Goal: Transaction & Acquisition: Download file/media

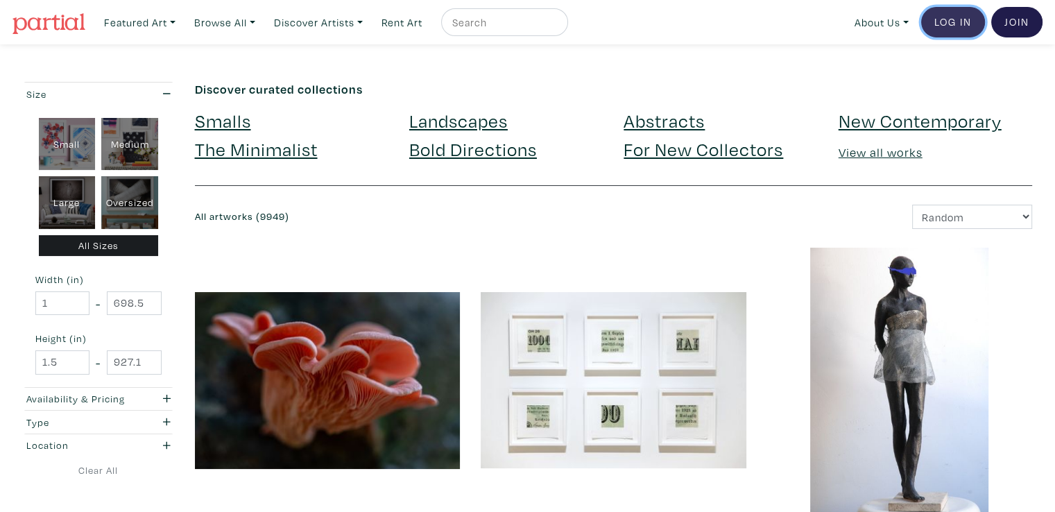
click at [954, 31] on link "Log In" at bounding box center [953, 22] width 64 height 31
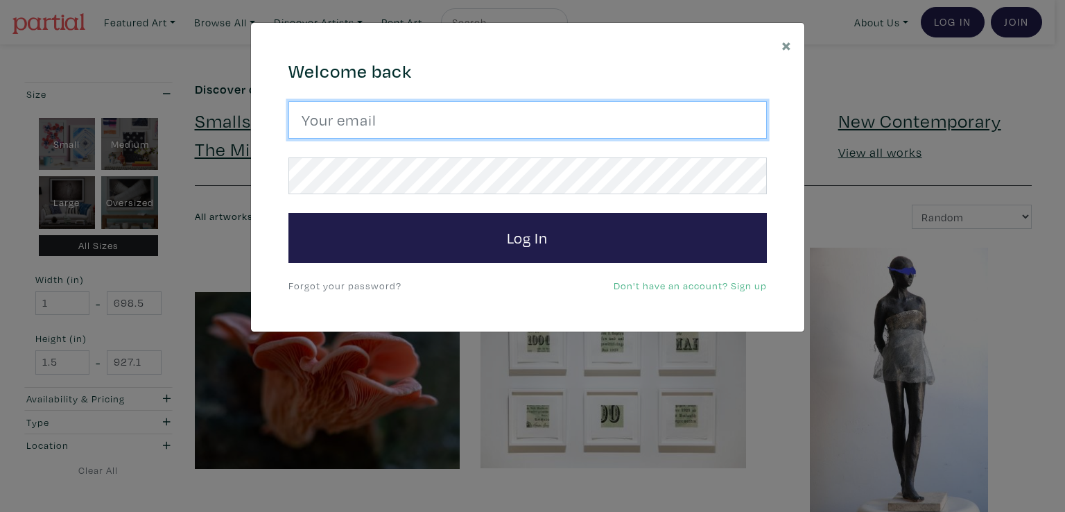
click at [688, 104] on input "email" at bounding box center [527, 119] width 478 height 37
type input "toni@masonstudio.com"
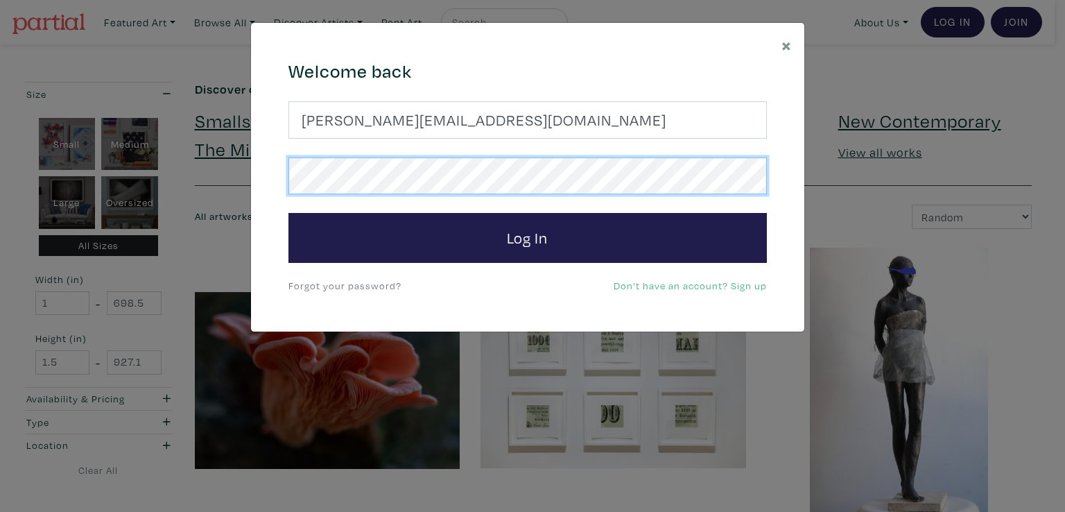
click at [288, 213] on button "Log In" at bounding box center [527, 238] width 478 height 50
click at [227, 151] on div "× 664c6a6d6e3476504e6b79362f4172494552756f694733386b666278545363695a485979654c4…" at bounding box center [532, 256] width 1065 height 512
click at [288, 213] on button "Log In" at bounding box center [527, 238] width 478 height 50
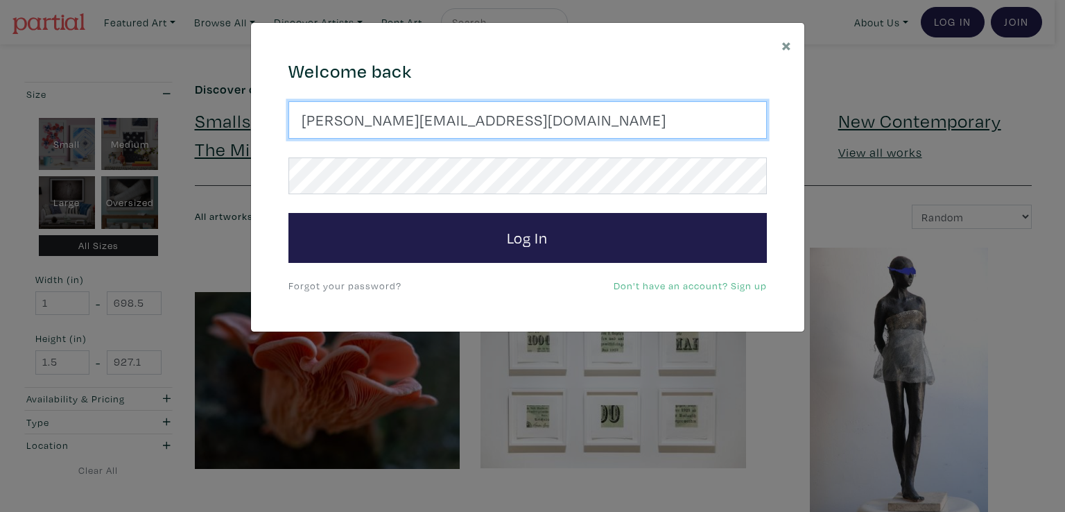
click at [505, 116] on input "toni@masonstudio.com" at bounding box center [527, 119] width 478 height 37
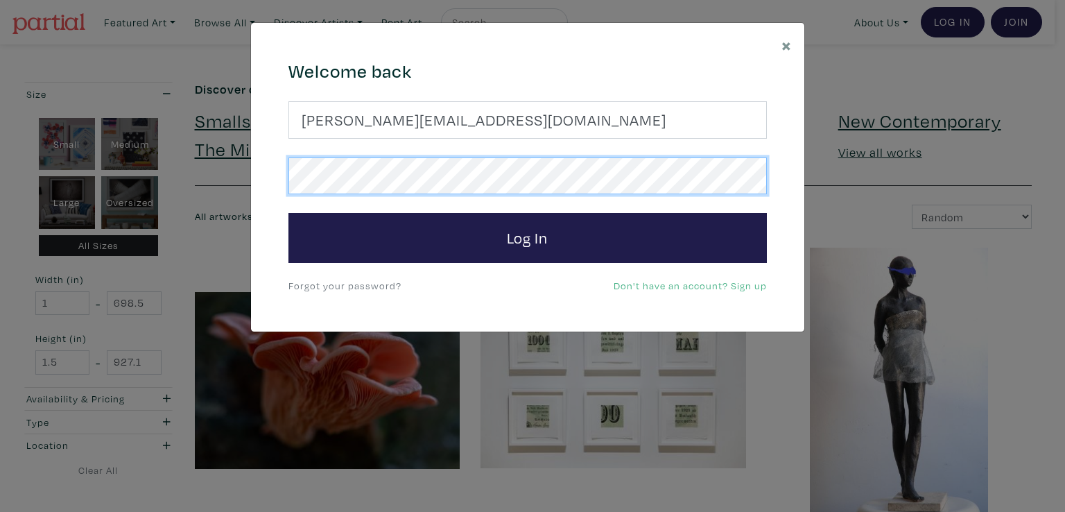
click at [243, 207] on div "× 664c6a6d6e3476504e6b79362f4172494552756f694733386b666278545363695a485979654c4…" at bounding box center [532, 256] width 1065 height 512
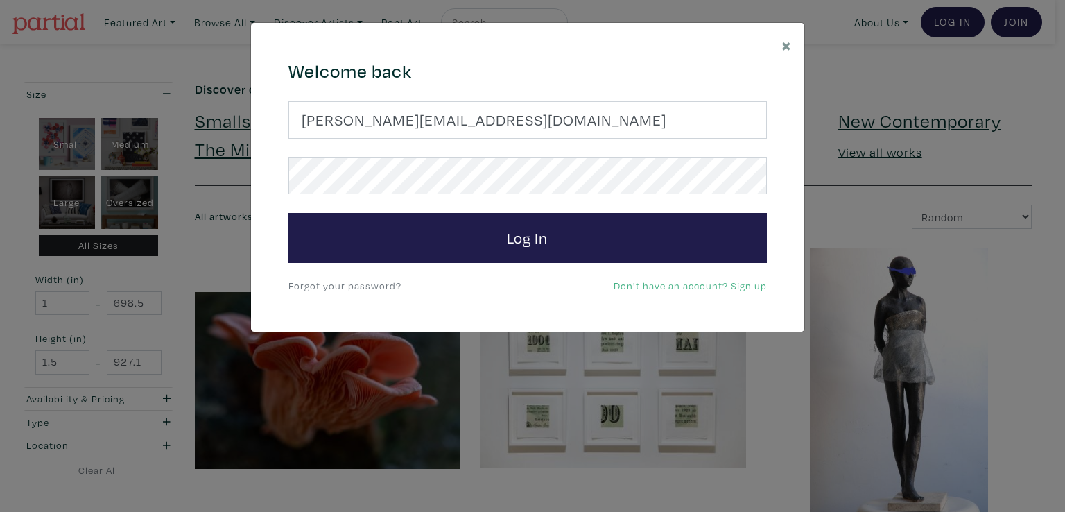
click at [369, 281] on link "Forgot your password?" at bounding box center [344, 285] width 113 height 13
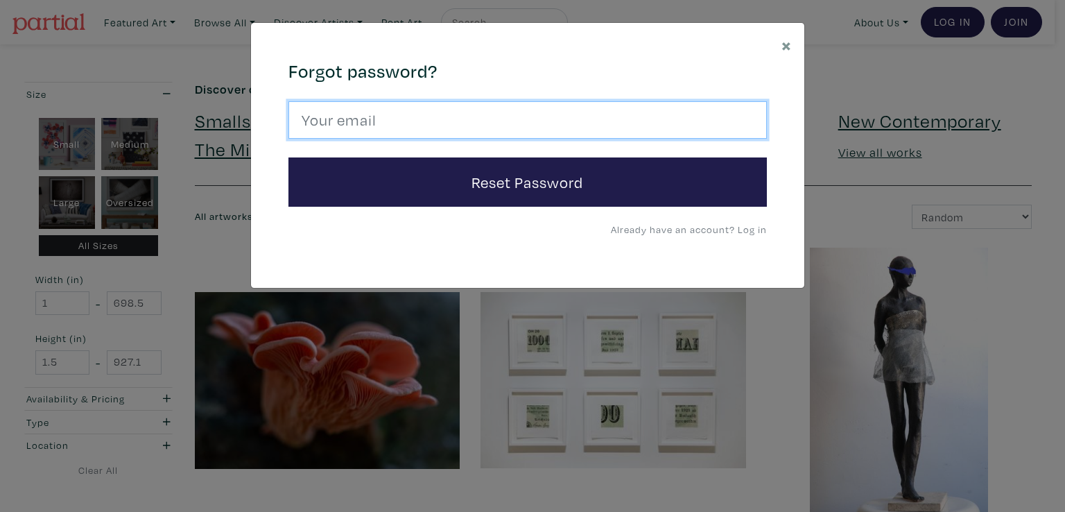
click at [607, 121] on input "email" at bounding box center [527, 119] width 478 height 37
type input "toni@masonstudio.com"
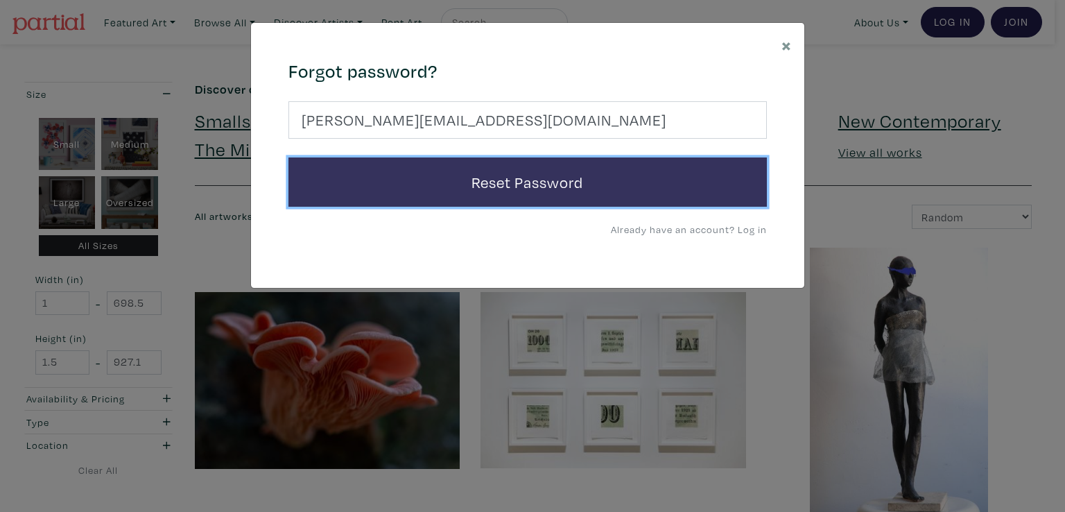
click at [498, 178] on button "Reset Password" at bounding box center [527, 182] width 478 height 50
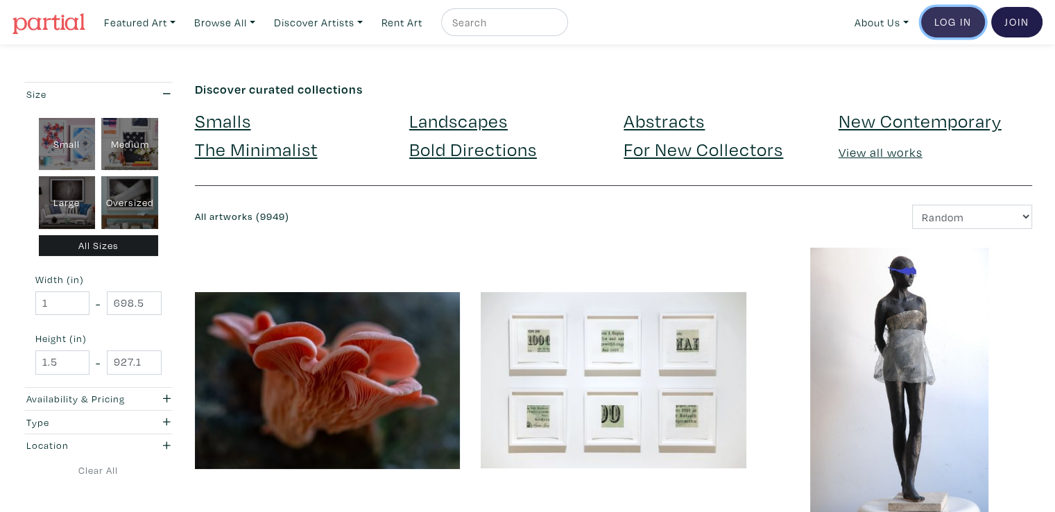
click at [957, 19] on link "Log In" at bounding box center [953, 22] width 64 height 31
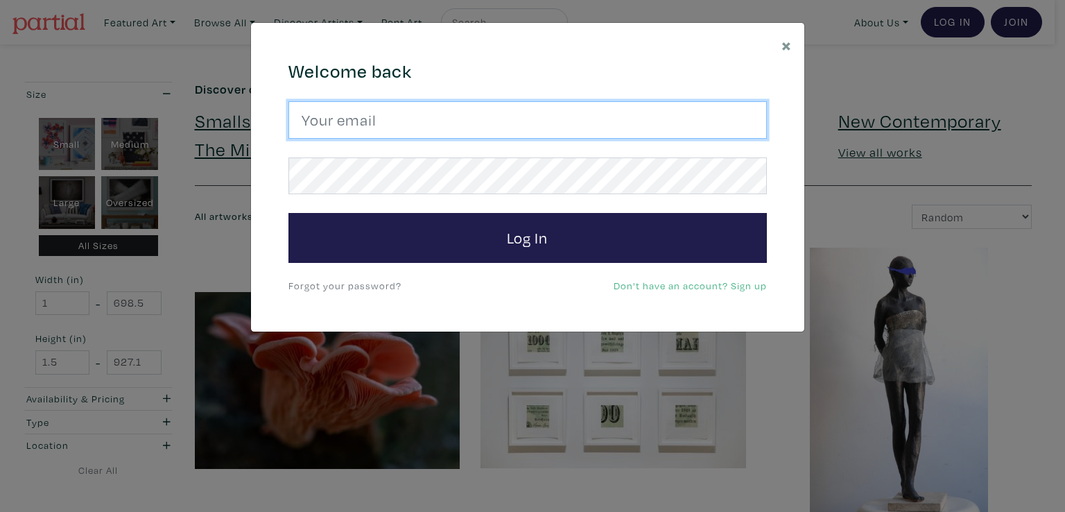
click at [372, 131] on input "email" at bounding box center [527, 119] width 478 height 37
type input "toni@masonstudio.com"
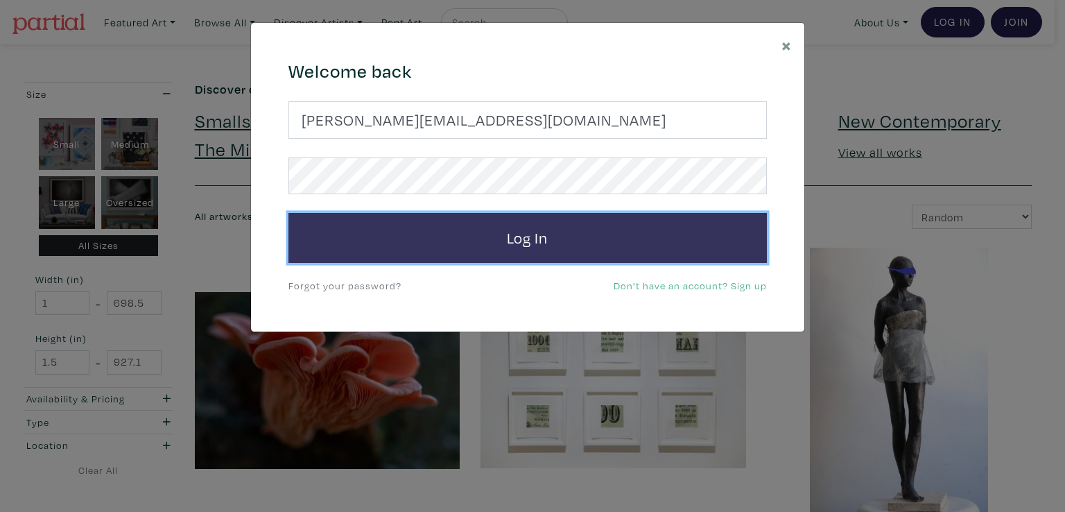
click at [449, 240] on button "Log In" at bounding box center [527, 238] width 478 height 50
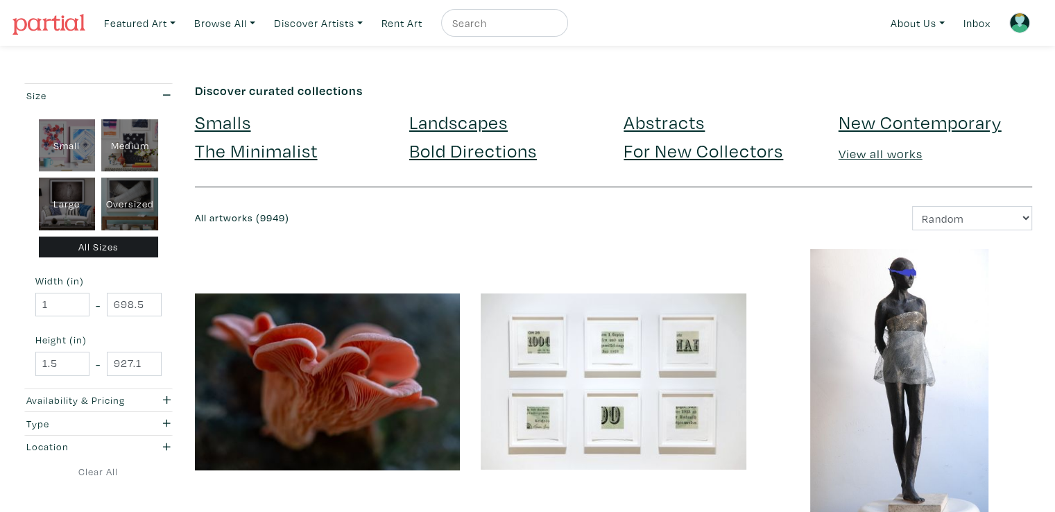
click at [1023, 26] on img at bounding box center [1019, 22] width 21 height 21
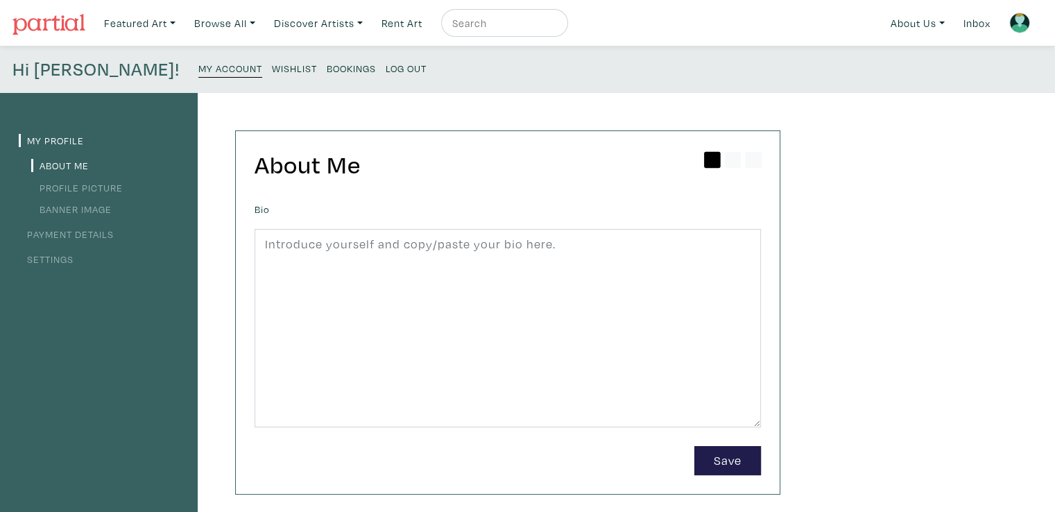
click at [103, 239] on link "Payment Details" at bounding box center [66, 233] width 95 height 13
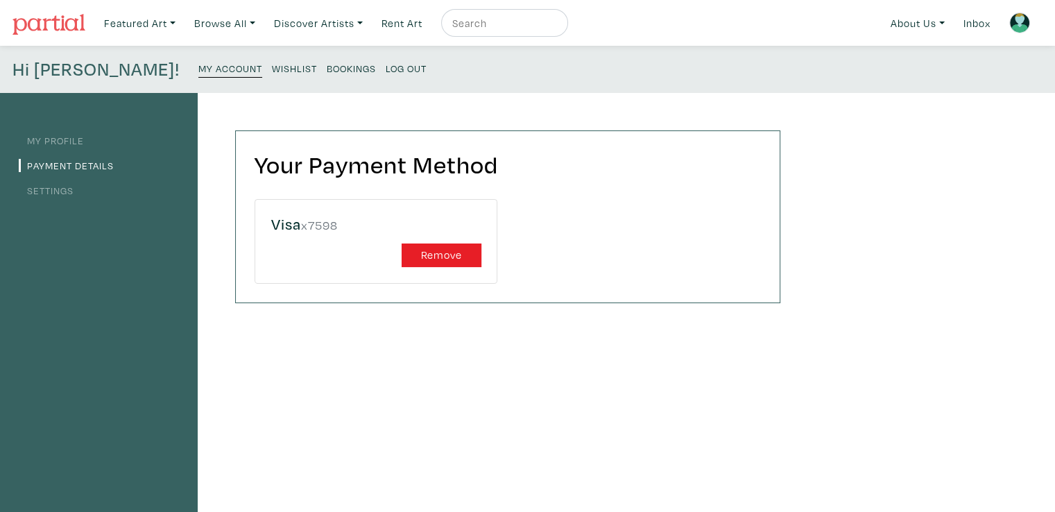
click at [55, 192] on link "Settings" at bounding box center [46, 190] width 55 height 13
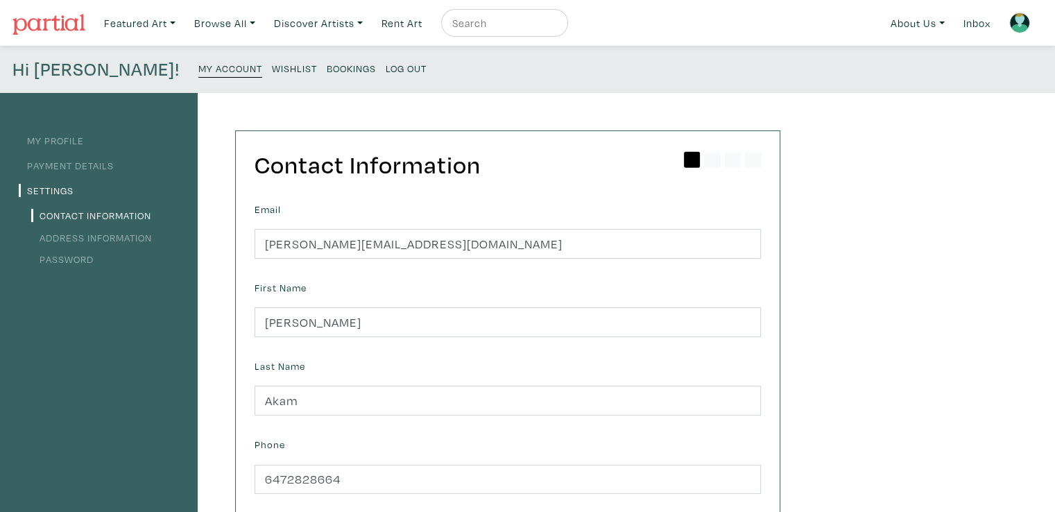
click at [80, 139] on link "My Profile" at bounding box center [51, 140] width 65 height 13
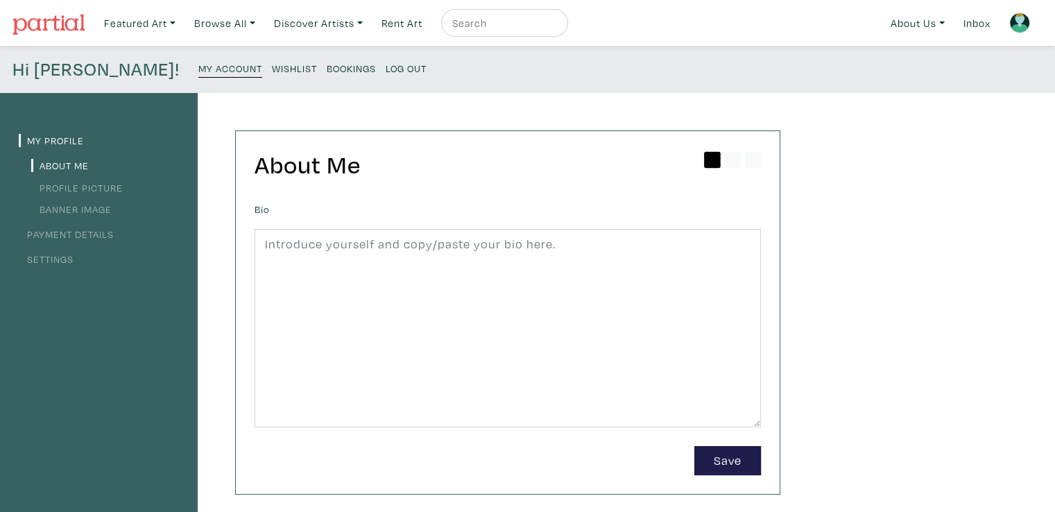
click at [198, 69] on small "My Account" at bounding box center [230, 68] width 64 height 13
click at [327, 64] on small "Bookings" at bounding box center [351, 68] width 49 height 13
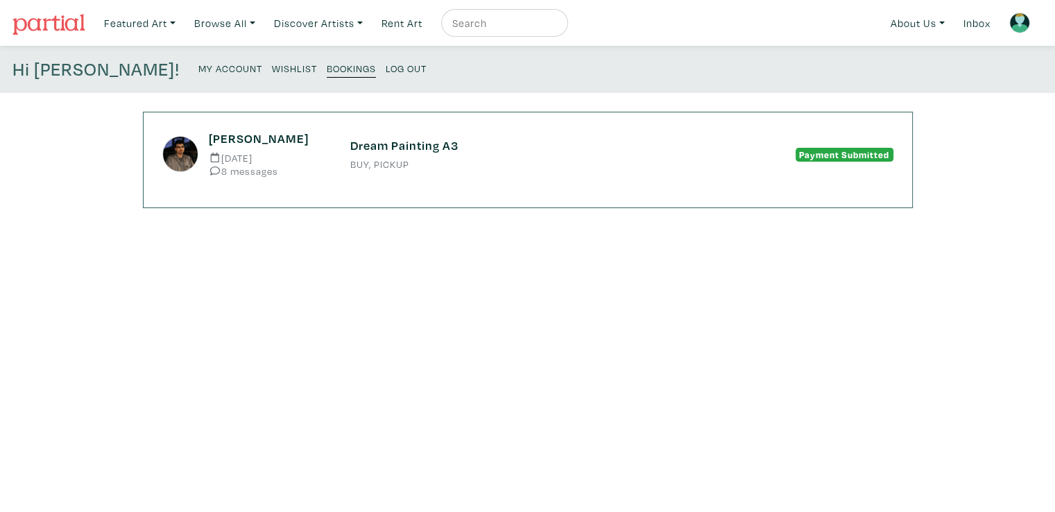
click at [818, 154] on span "Payment Submitted" at bounding box center [844, 155] width 98 height 14
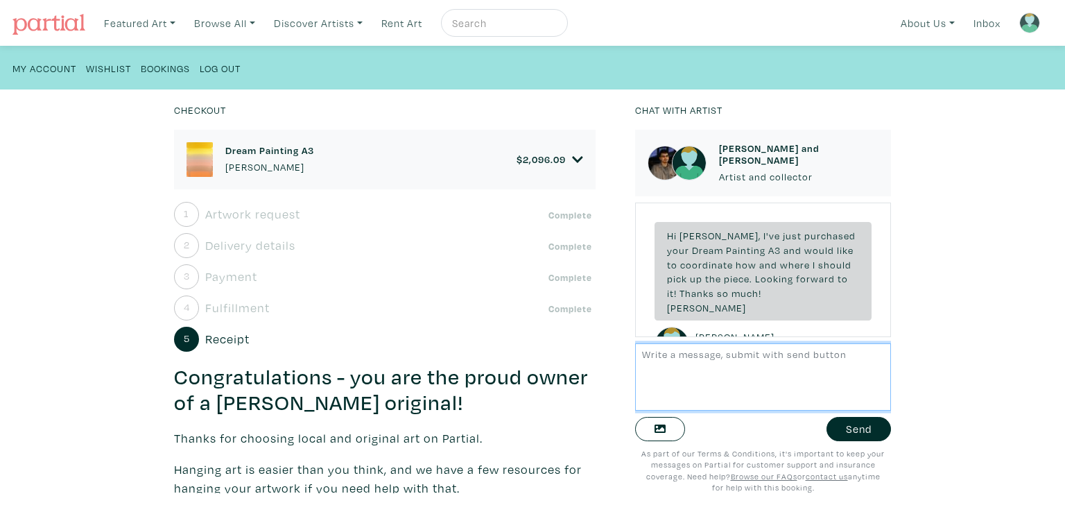
scroll to position [2612, 0]
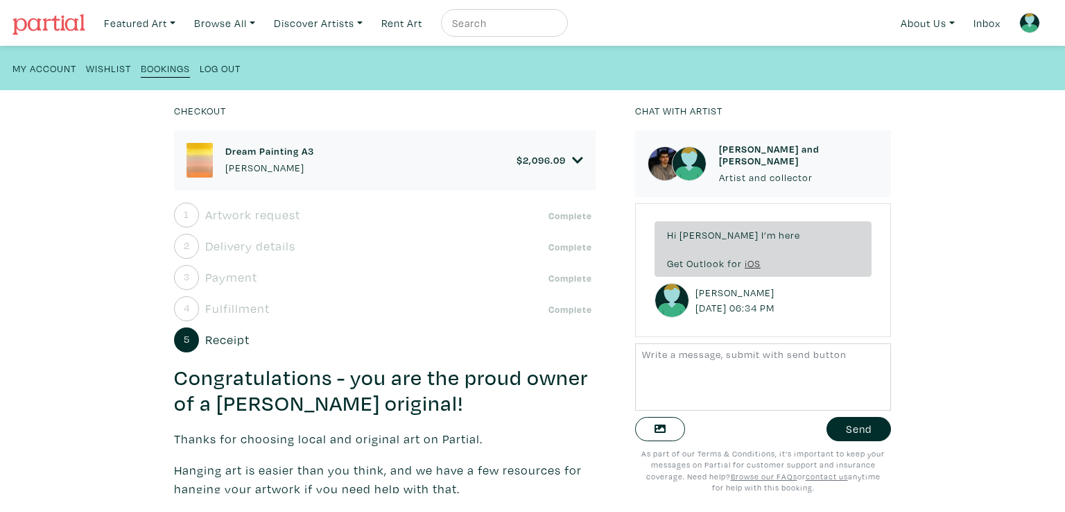
click at [220, 347] on span "Receipt" at bounding box center [227, 339] width 44 height 19
click at [222, 333] on span "Receipt" at bounding box center [227, 339] width 44 height 19
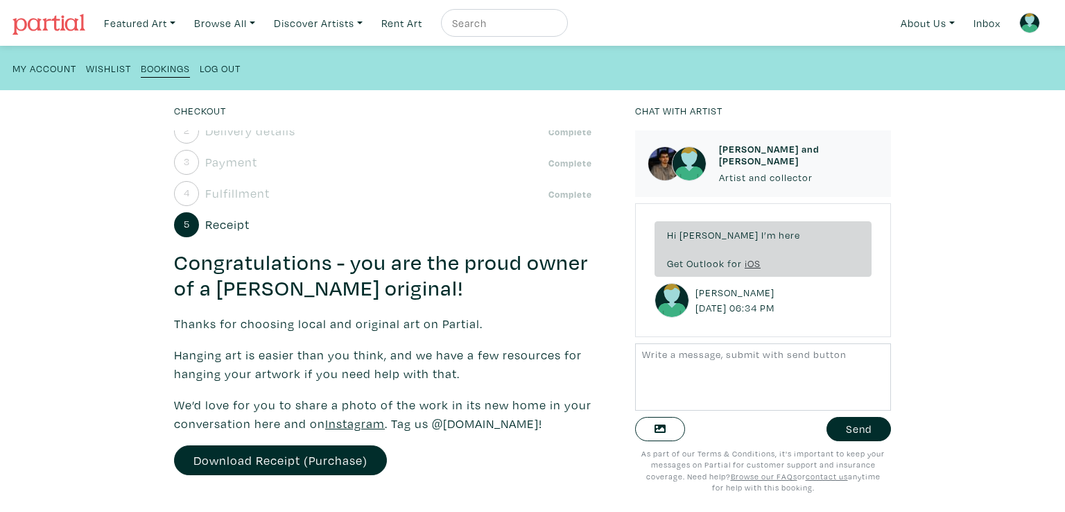
scroll to position [141, 0]
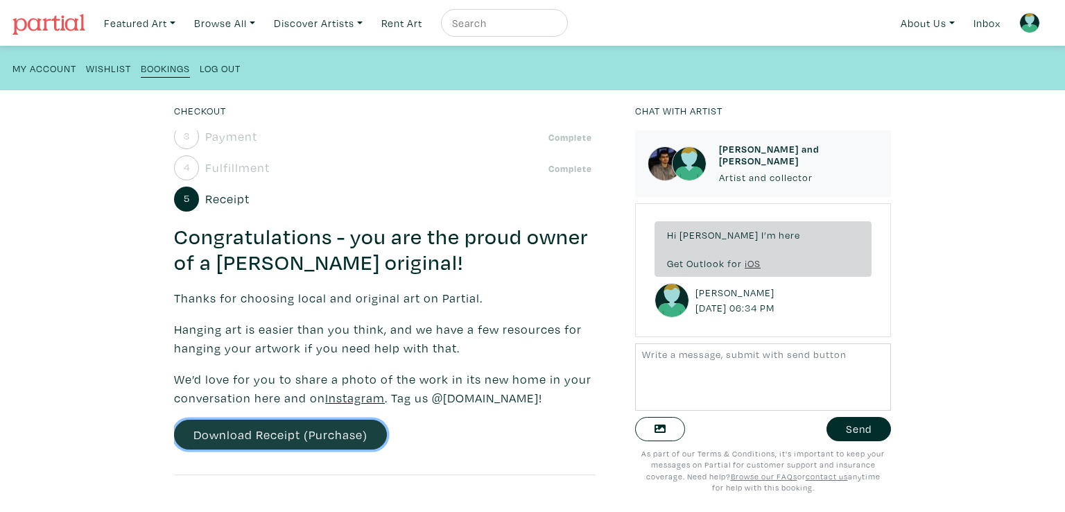
click at [252, 445] on link "Download Receipt (Purchase)" at bounding box center [280, 434] width 213 height 30
